Goal: Information Seeking & Learning: Learn about a topic

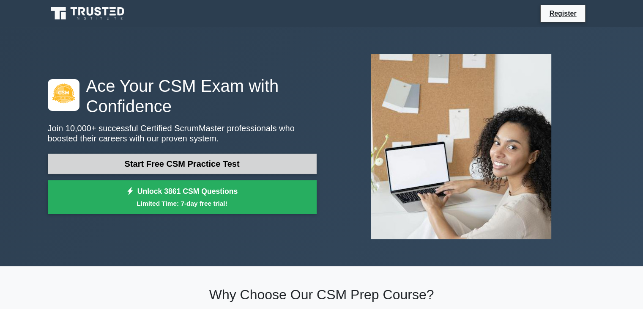
click at [236, 163] on link "Start Free CSM Practice Test" at bounding box center [182, 164] width 269 height 20
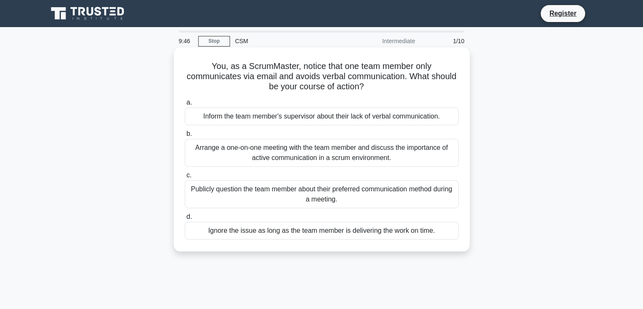
click at [347, 157] on div "Arrange a one-on-one meeting with the team member and discuss the importance of…" at bounding box center [322, 153] width 274 height 28
click at [185, 137] on input "b. Arrange a one-on-one meeting with the team member and discuss the importance…" at bounding box center [185, 133] width 0 height 5
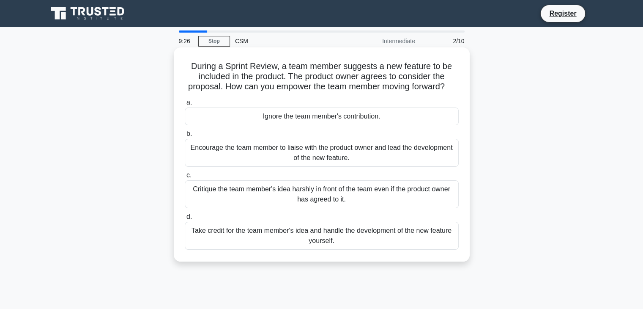
click at [401, 163] on div "Encourage the team member to liaise with the product owner and lead the develop…" at bounding box center [322, 153] width 274 height 28
click at [185, 137] on input "b. Encourage the team member to liaise with the product owner and lead the deve…" at bounding box center [185, 133] width 0 height 5
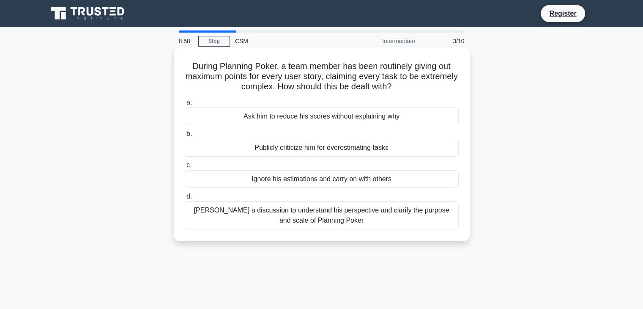
click at [374, 224] on div "Foster a discussion to understand his perspective and clarify the purpose and s…" at bounding box center [322, 215] width 274 height 28
click at [185, 199] on input "d. Foster a discussion to understand his perspective and clarify the purpose an…" at bounding box center [185, 196] width 0 height 5
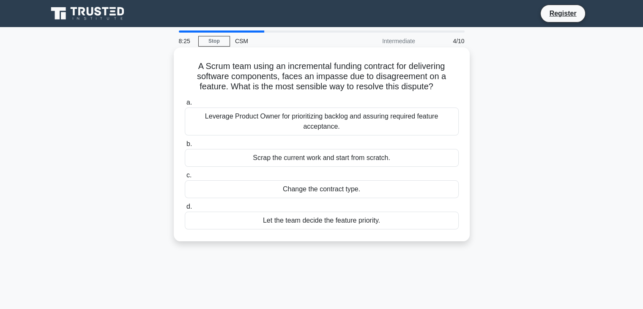
click at [424, 124] on div "Leverage Product Owner for prioritizing backlog and assuring required feature a…" at bounding box center [322, 121] width 274 height 28
click at [185, 105] on input "a. Leverage Product Owner for prioritizing backlog and assuring required featur…" at bounding box center [185, 102] width 0 height 5
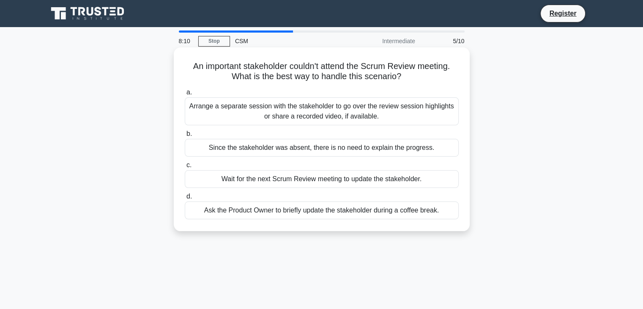
click at [403, 117] on div "Arrange a separate session with the stakeholder to go over the review session h…" at bounding box center [322, 111] width 274 height 28
click at [185, 95] on input "a. Arrange a separate session with the stakeholder to go over the review sessio…" at bounding box center [185, 92] width 0 height 5
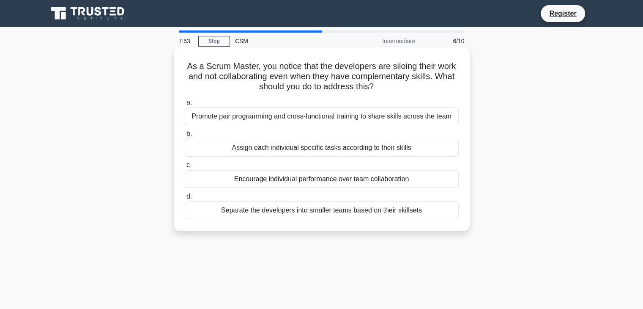
click at [391, 114] on div "Promote pair programming and cross-functional training to share skills across t…" at bounding box center [322, 116] width 274 height 18
click at [185, 105] on input "a. Promote pair programming and cross-functional training to share skills acros…" at bounding box center [185, 102] width 0 height 5
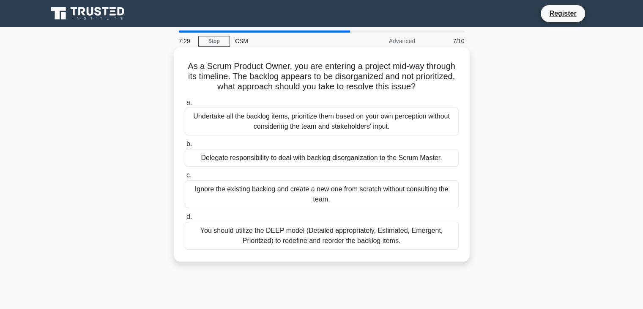
click at [399, 239] on div "You should utilize the DEEP model (Detailed appropriately, Estimated, Emergent,…" at bounding box center [322, 236] width 274 height 28
click at [185, 219] on input "d. You should utilize the DEEP model (Detailed appropriately, Estimated, Emerge…" at bounding box center [185, 216] width 0 height 5
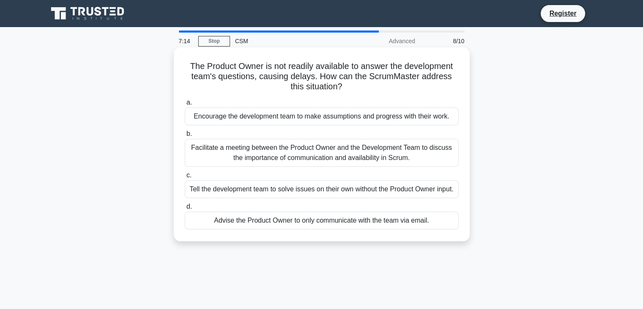
click at [415, 159] on div "Facilitate a meeting between the Product Owner and the Development Team to disc…" at bounding box center [322, 153] width 274 height 28
click at [185, 137] on input "b. Facilitate a meeting between the Product Owner and the Development Team to d…" at bounding box center [185, 133] width 0 height 5
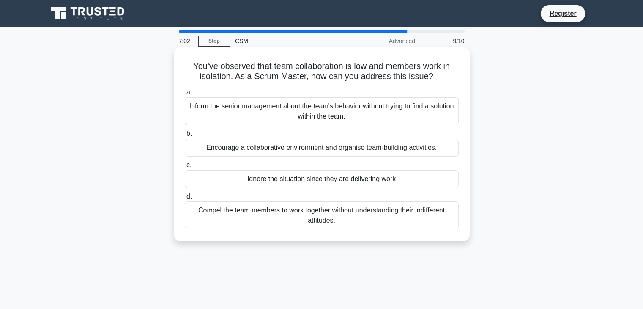
click at [403, 149] on div "Encourage a collaborative environment and organise team-building activities." at bounding box center [322, 148] width 274 height 18
click at [185, 137] on input "b. Encourage a collaborative environment and organise team-building activities." at bounding box center [185, 133] width 0 height 5
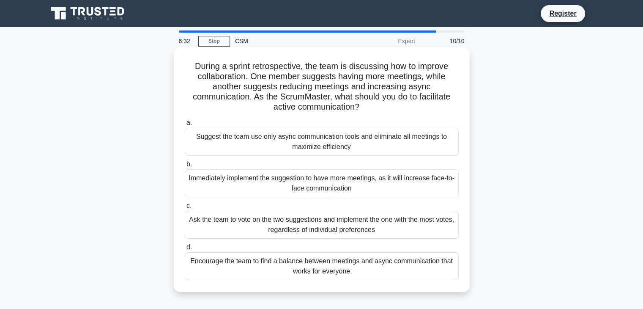
click at [368, 269] on div "Encourage the team to find a balance between meetings and async communication t…" at bounding box center [322, 266] width 274 height 28
click at [185, 250] on input "d. Encourage the team to find a balance between meetings and async communicatio…" at bounding box center [185, 246] width 0 height 5
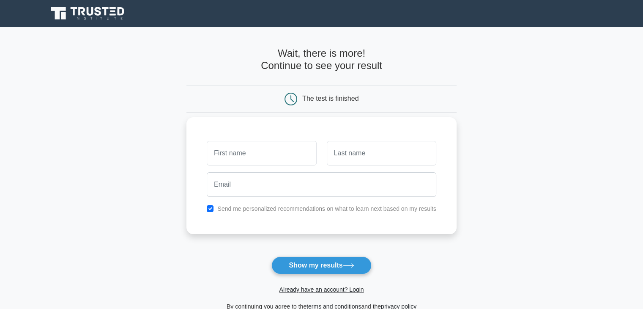
click at [274, 148] on input "text" at bounding box center [262, 153] width 110 height 25
type input "Yuvraj"
click at [401, 153] on input "text" at bounding box center [382, 153] width 110 height 25
type input "Singh"
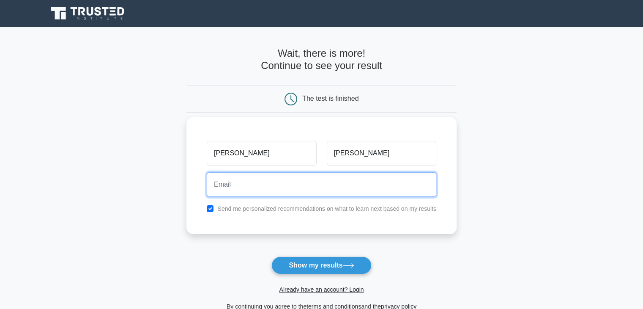
click at [310, 182] on input "email" at bounding box center [322, 184] width 230 height 25
type input "yuvraj_raj87@yahoo.co.in"
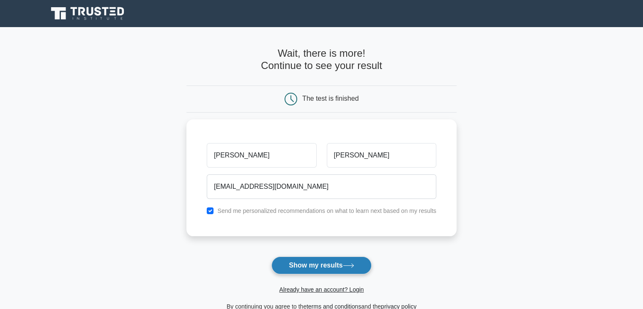
click at [319, 263] on button "Show my results" at bounding box center [322, 265] width 100 height 18
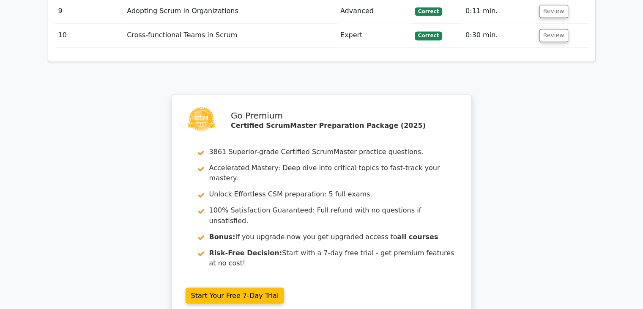
scroll to position [1396, 0]
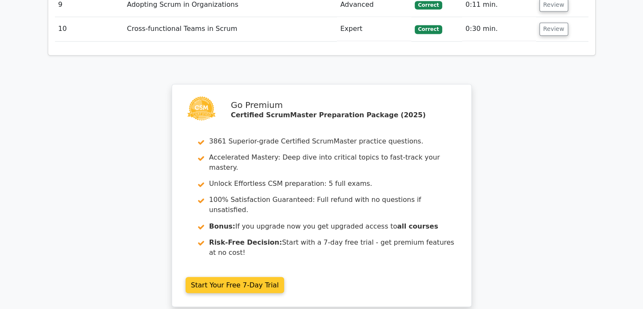
click at [227, 277] on link "Start Your Free 7-Day Trial" at bounding box center [235, 285] width 99 height 16
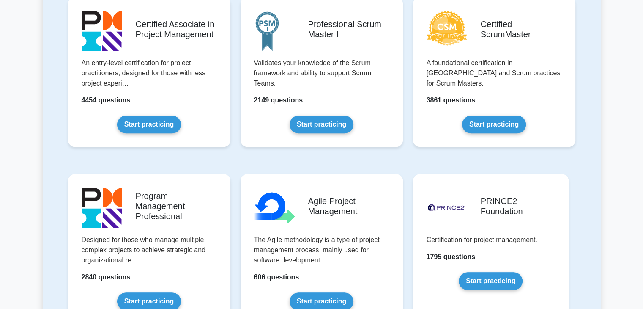
scroll to position [423, 0]
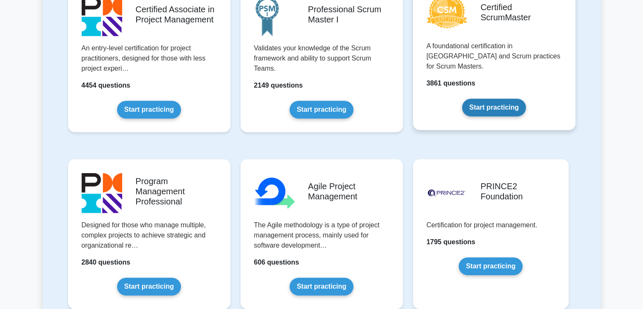
click at [485, 102] on link "Start practicing" at bounding box center [494, 108] width 64 height 18
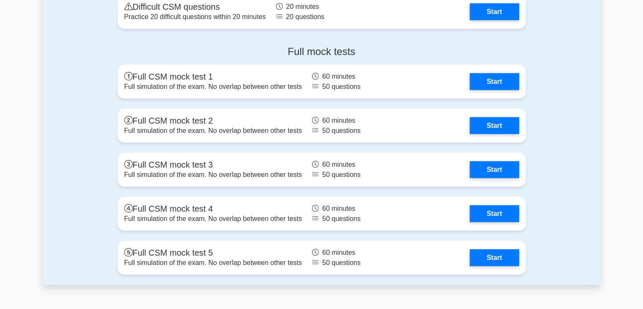
scroll to position [2284, 0]
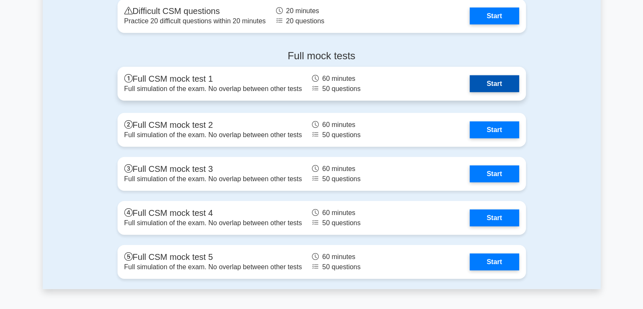
click at [484, 92] on link "Start" at bounding box center [494, 83] width 49 height 17
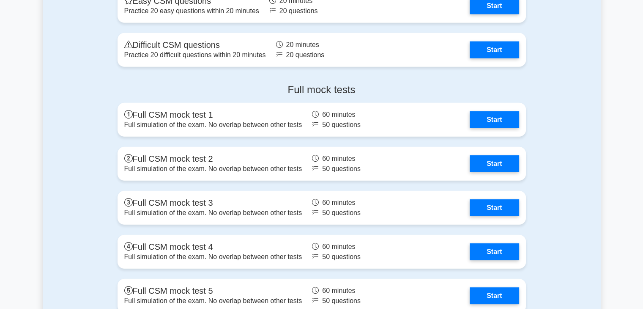
scroll to position [2199, 0]
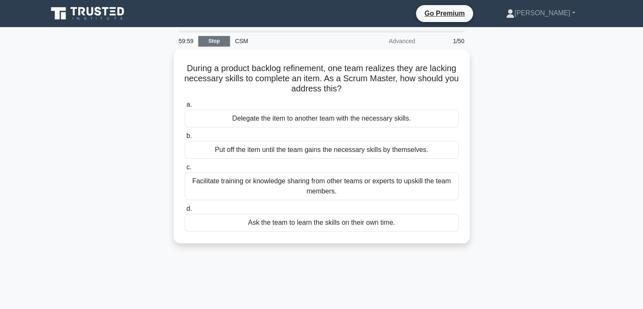
click at [221, 43] on link "Stop" at bounding box center [214, 41] width 32 height 11
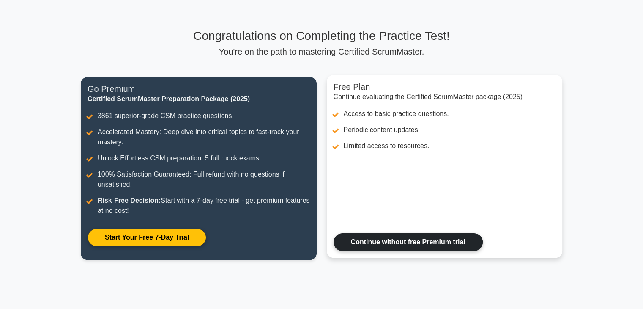
scroll to position [85, 0]
